Goal: Contribute content: Contribute content

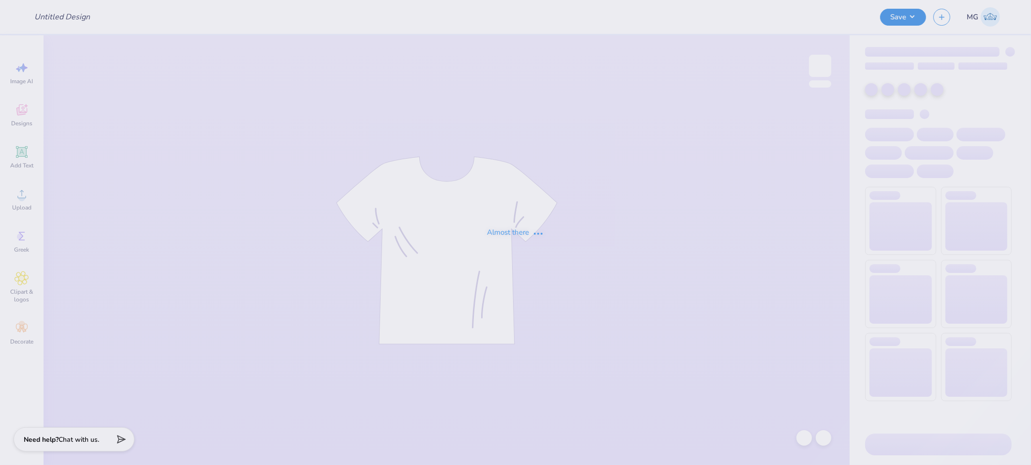
type input "[GEOGRAPHIC_DATA] : [PERSON_NAME]"
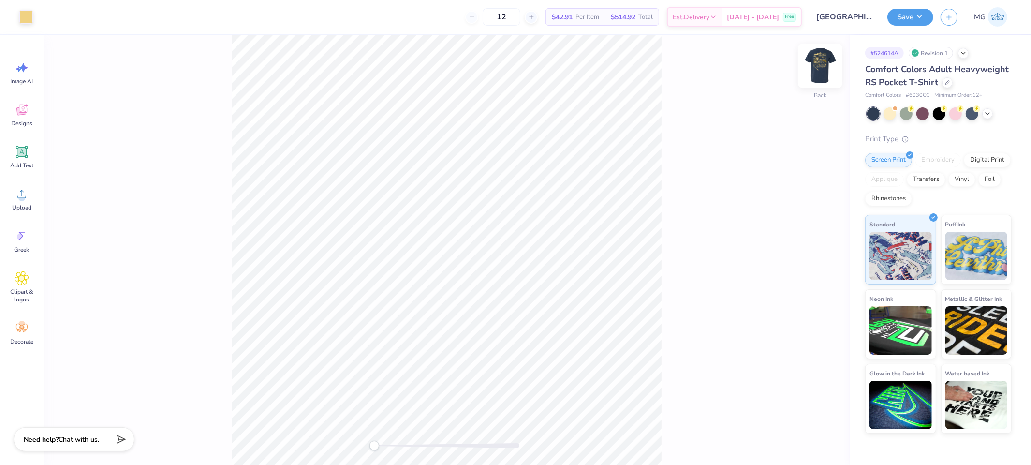
click at [822, 62] on img at bounding box center [820, 65] width 39 height 39
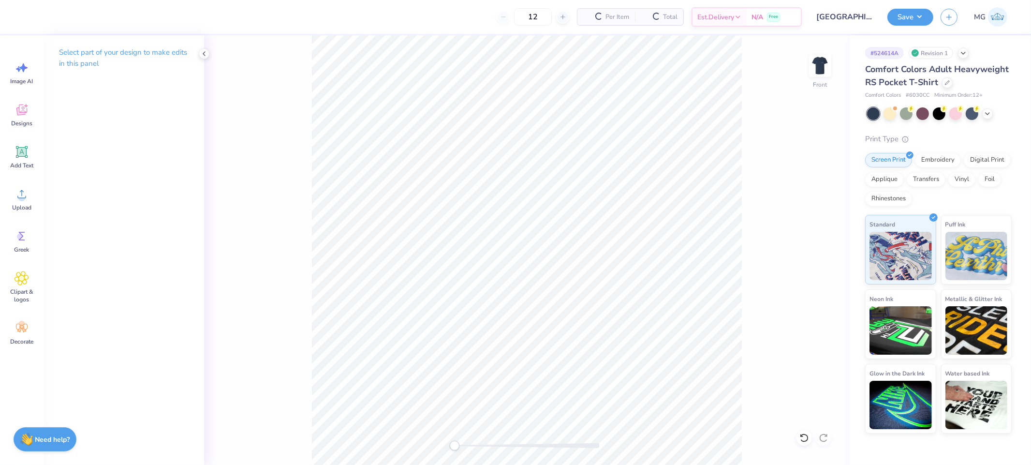
click at [262, 156] on div "Front" at bounding box center [526, 249] width 645 height 429
click at [19, 200] on circle at bounding box center [21, 197] width 7 height 7
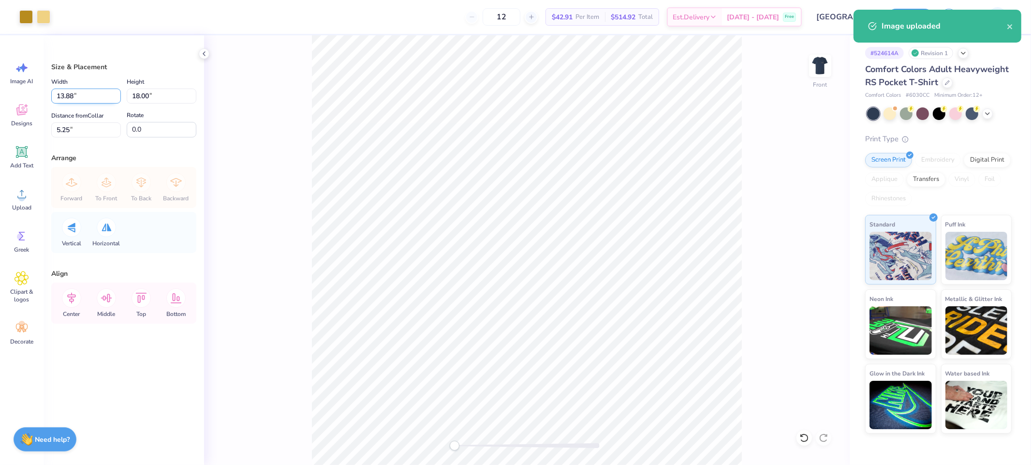
click at [75, 96] on input "13.88" at bounding box center [86, 95] width 70 height 15
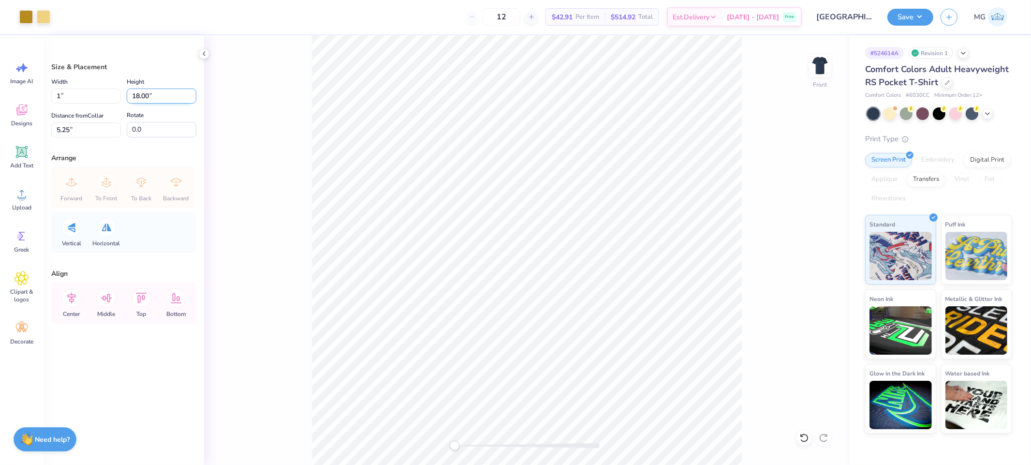
click at [139, 96] on input "18.00" at bounding box center [162, 95] width 70 height 15
type input "1.00"
type input "1.30"
type input "11.35"
type input "1"
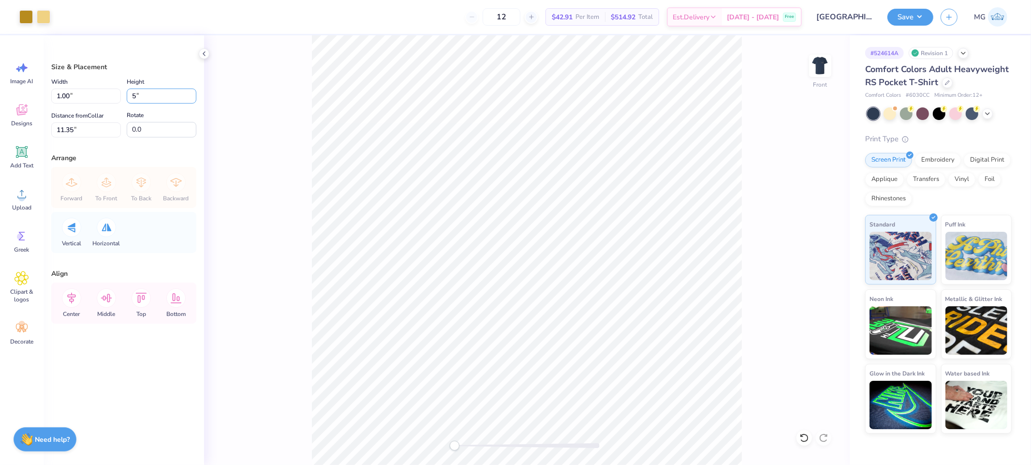
type input "5"
type input "3.86"
type input "5.00"
type input "9.50"
click at [132, 97] on input "5.00" at bounding box center [162, 95] width 70 height 15
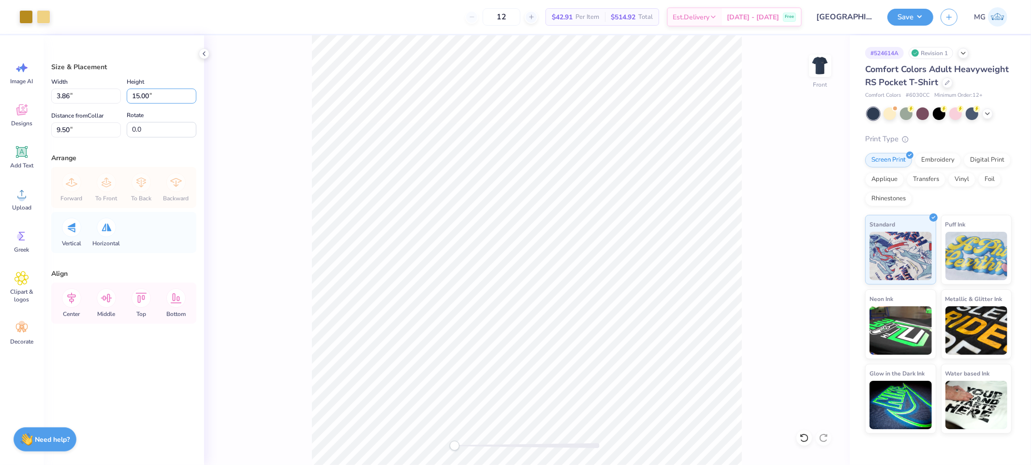
type input "15.00"
type input "11.57"
type input "4.50"
click at [67, 127] on input "4.50" at bounding box center [86, 129] width 70 height 15
type input "3.00"
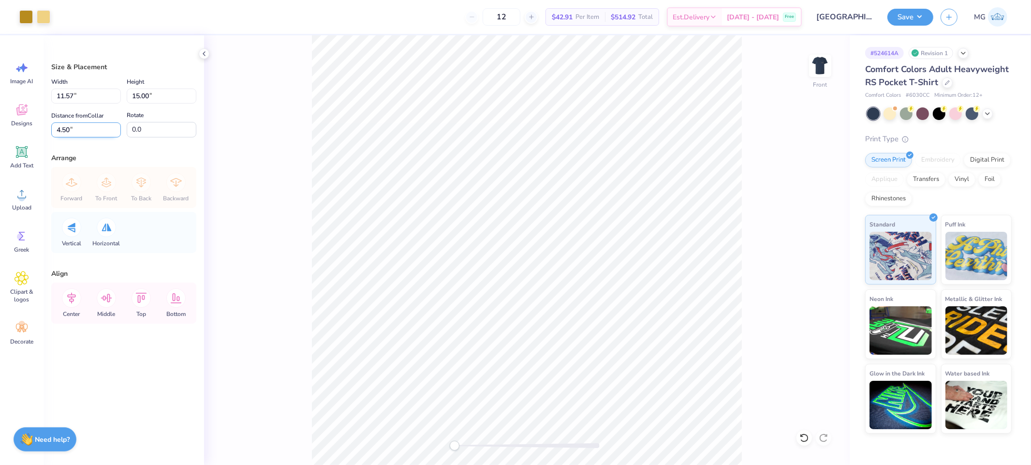
click at [67, 129] on input "4.50" at bounding box center [86, 129] width 70 height 15
type input "3.00"
click at [751, 189] on div "Front" at bounding box center [526, 249] width 645 height 429
click at [753, 202] on div "Front" at bounding box center [526, 249] width 645 height 429
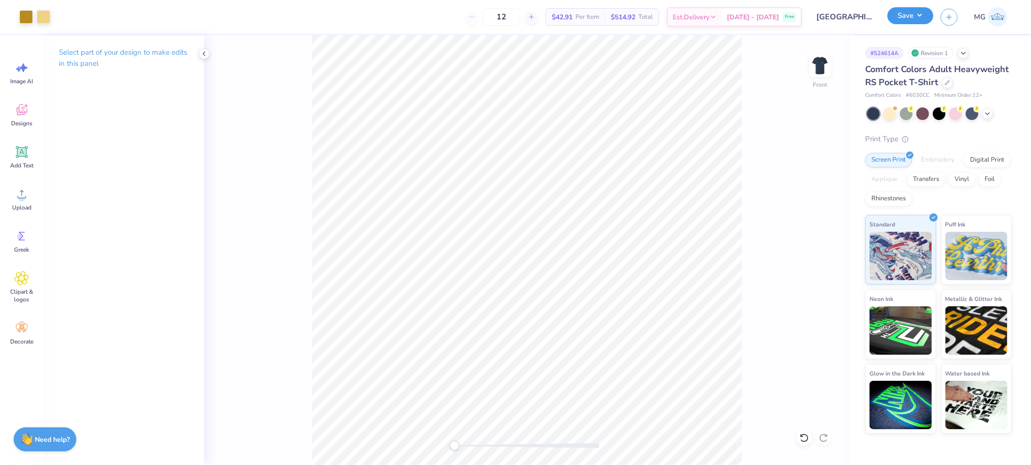
click at [909, 15] on button "Save" at bounding box center [910, 15] width 46 height 17
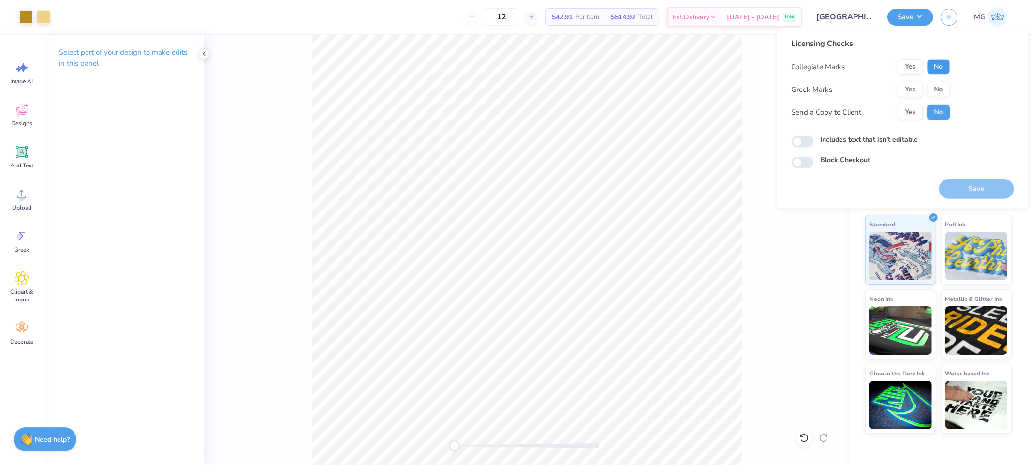
click at [945, 64] on button "No" at bounding box center [938, 66] width 23 height 15
click at [912, 88] on button "Yes" at bounding box center [910, 89] width 25 height 15
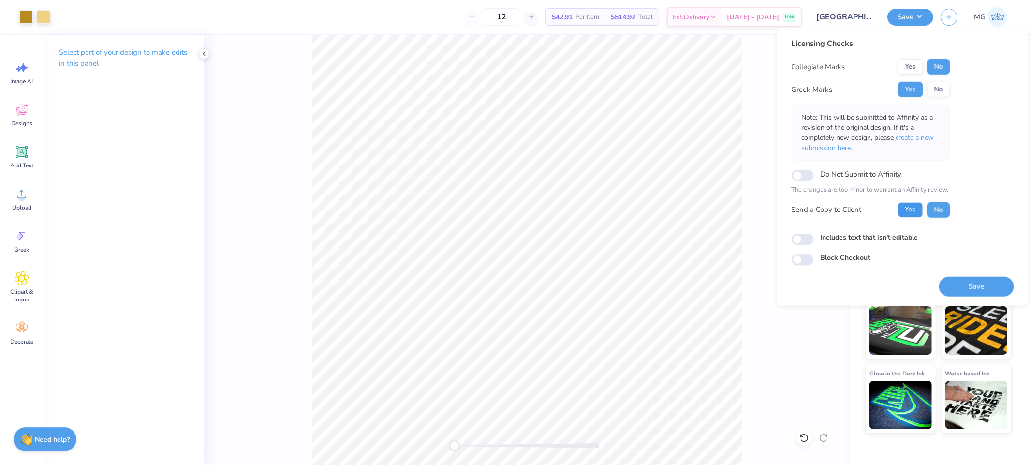
click at [905, 212] on button "Yes" at bounding box center [910, 209] width 25 height 15
click at [847, 237] on label "Includes text that isn't editable" at bounding box center [869, 237] width 98 height 10
click at [814, 237] on input "Includes text that isn't editable" at bounding box center [802, 240] width 22 height 12
checkbox input "true"
click at [962, 291] on button "Save" at bounding box center [976, 286] width 75 height 20
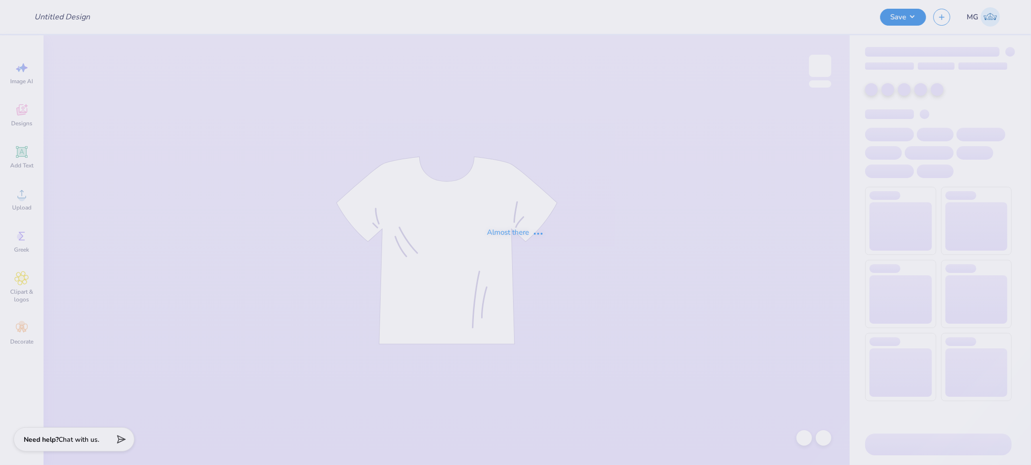
type input "Polka Dot Sweatshirt"
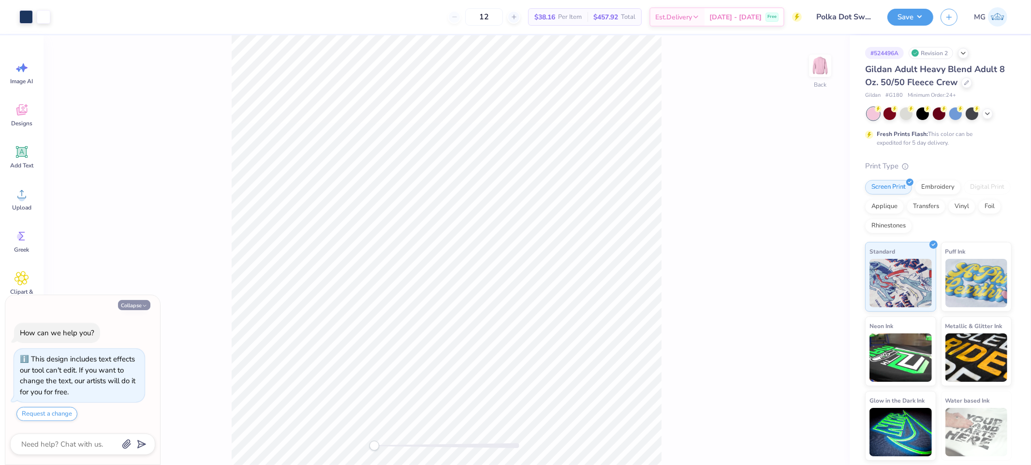
click at [135, 301] on button "Collapse" at bounding box center [134, 305] width 32 height 10
type textarea "x"
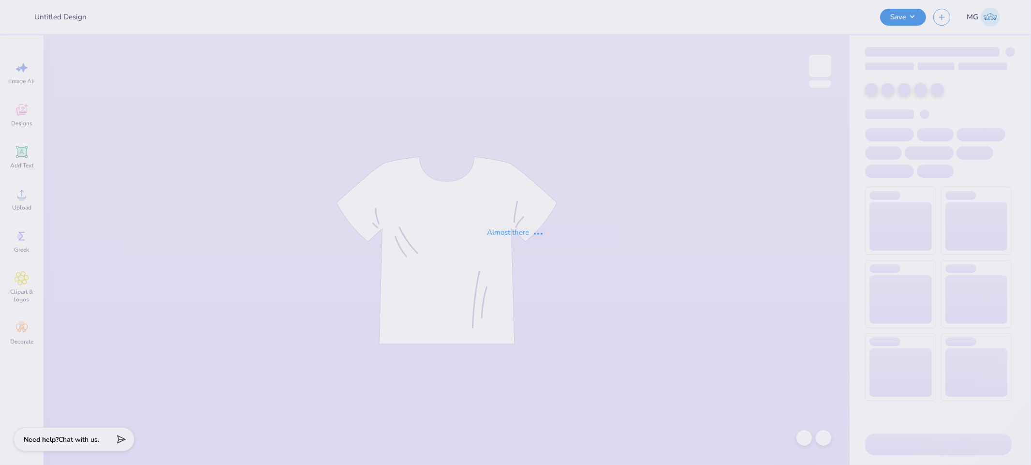
type input "Merch"
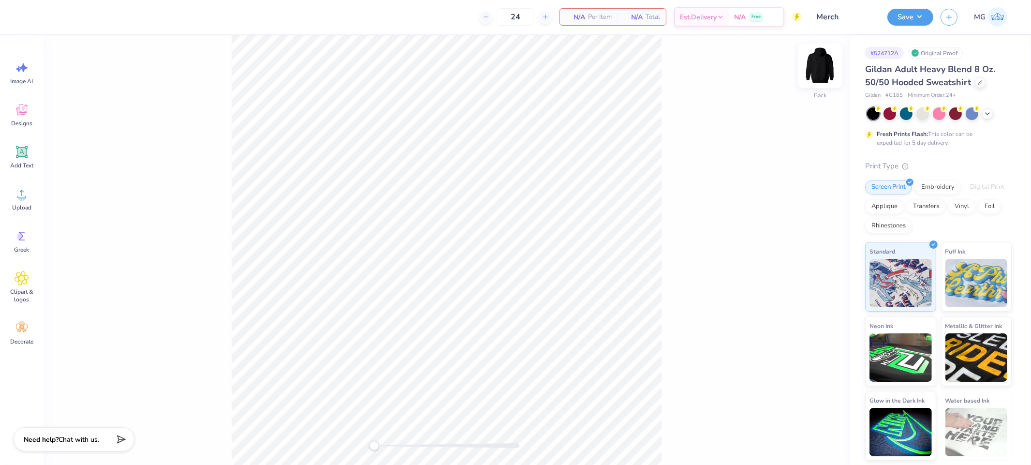
click at [826, 66] on img at bounding box center [820, 65] width 39 height 39
click at [809, 58] on img at bounding box center [820, 65] width 39 height 39
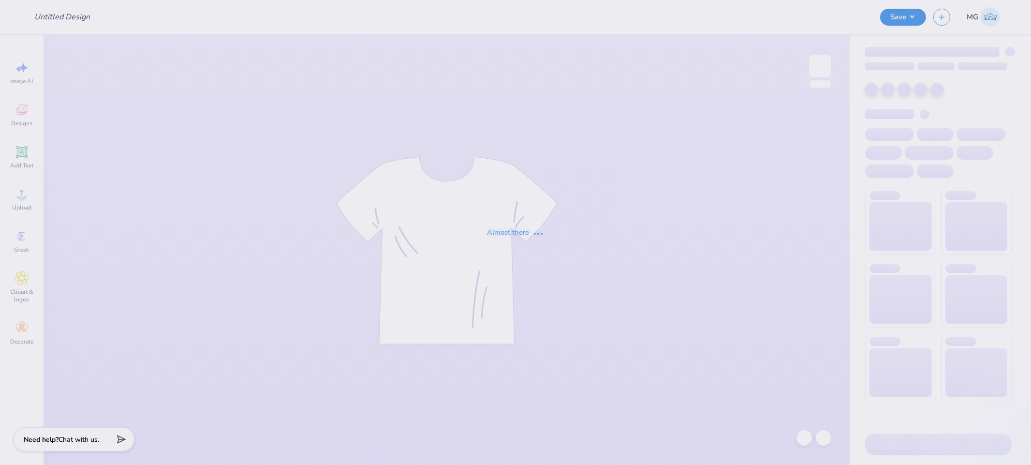
type input "Delt dogs"
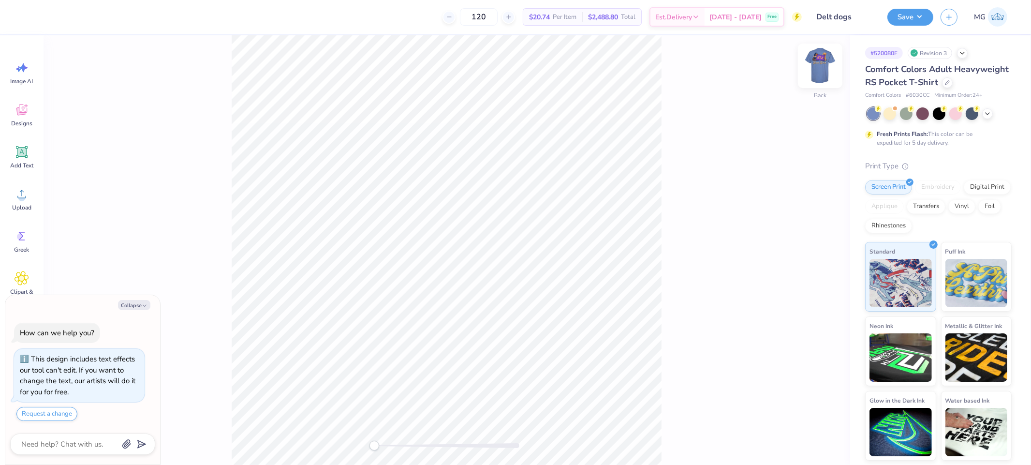
click at [817, 61] on img at bounding box center [820, 65] width 39 height 39
type textarea "x"
